Goal: Task Accomplishment & Management: Complete application form

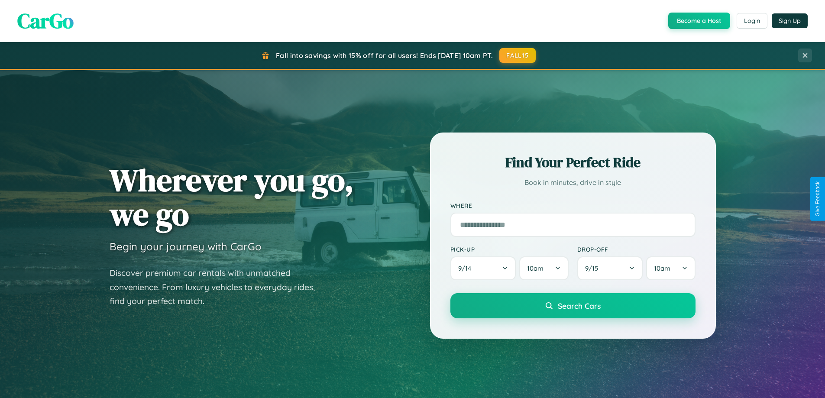
scroll to position [596, 0]
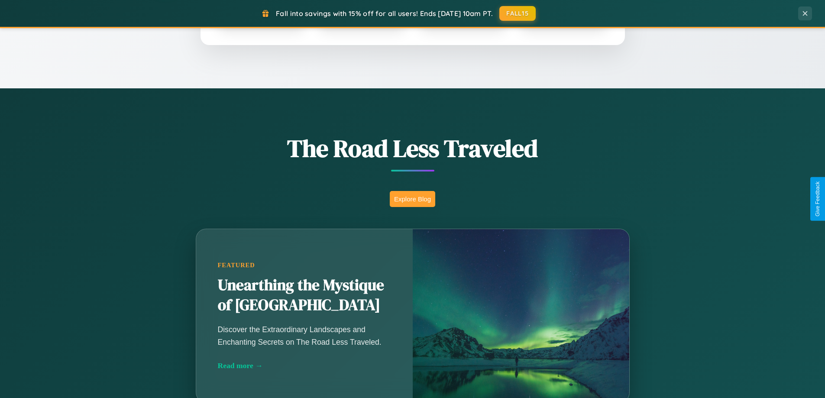
click at [412, 199] on button "Explore Blog" at bounding box center [412, 199] width 45 height 16
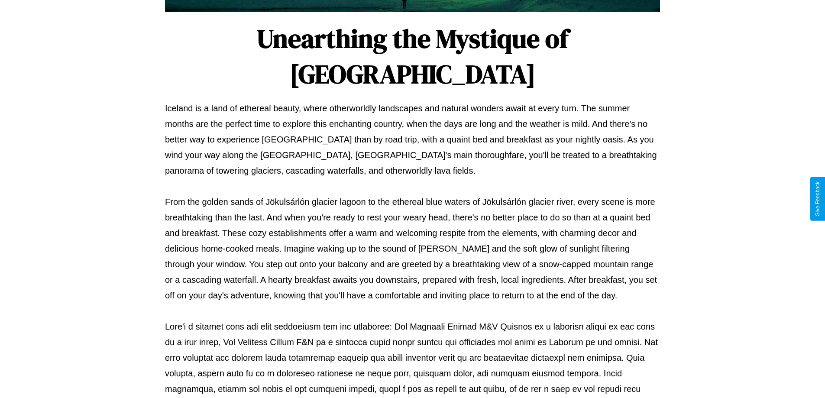
scroll to position [280, 0]
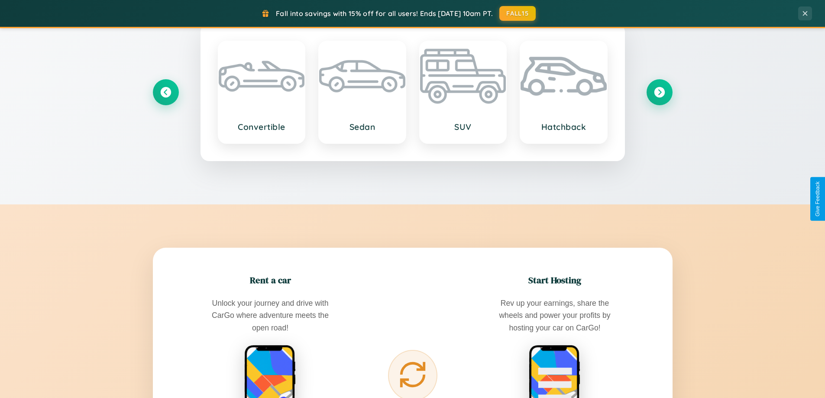
scroll to position [1391, 0]
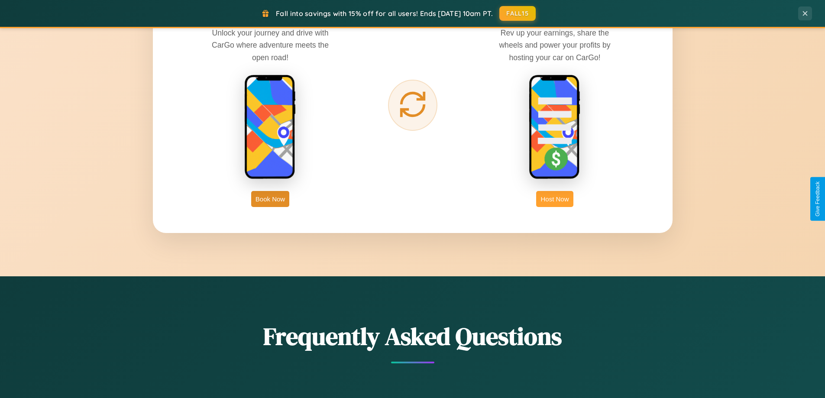
click at [554, 199] on button "Host Now" at bounding box center [554, 199] width 37 height 16
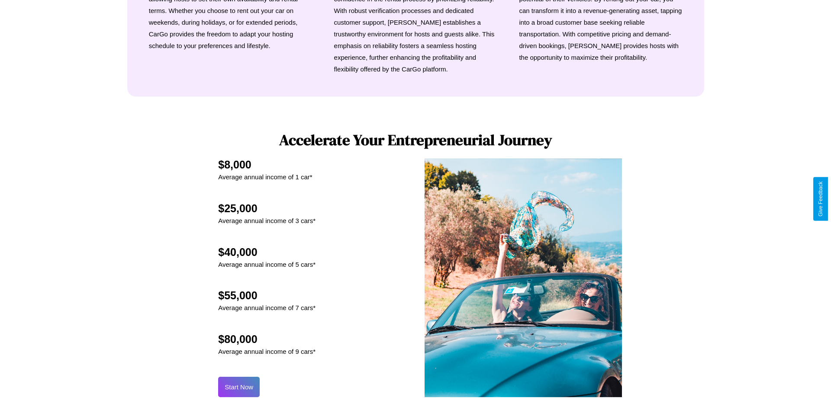
scroll to position [902, 0]
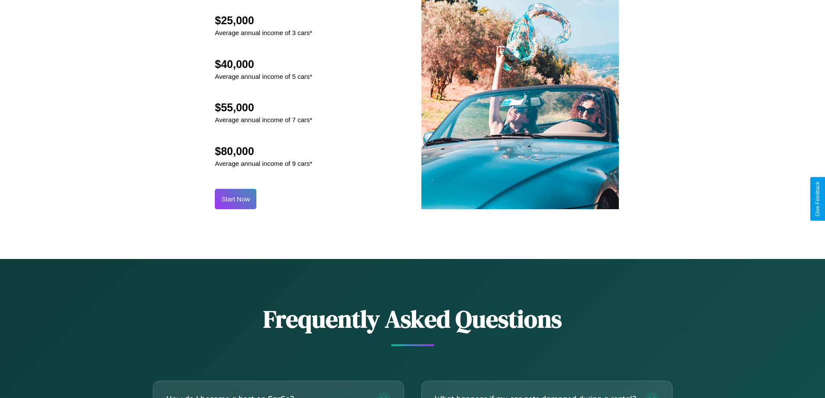
click at [235, 199] on button "Start Now" at bounding box center [236, 199] width 42 height 20
